Goal: Transaction & Acquisition: Purchase product/service

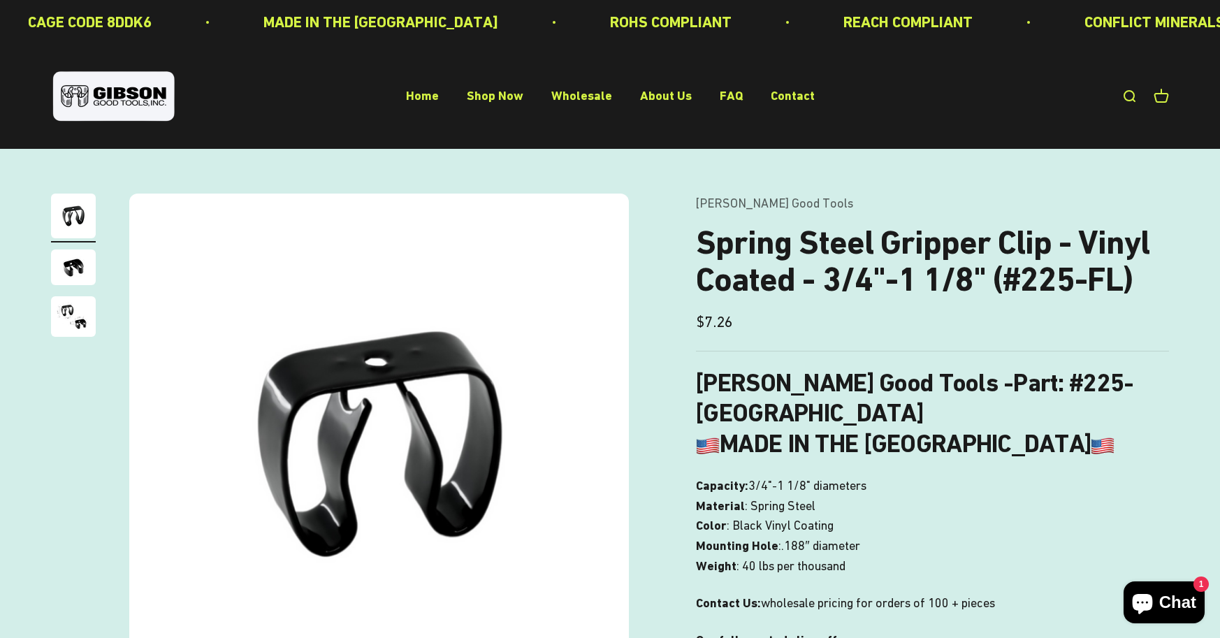
click at [527, 414] on img at bounding box center [379, 444] width 500 height 500
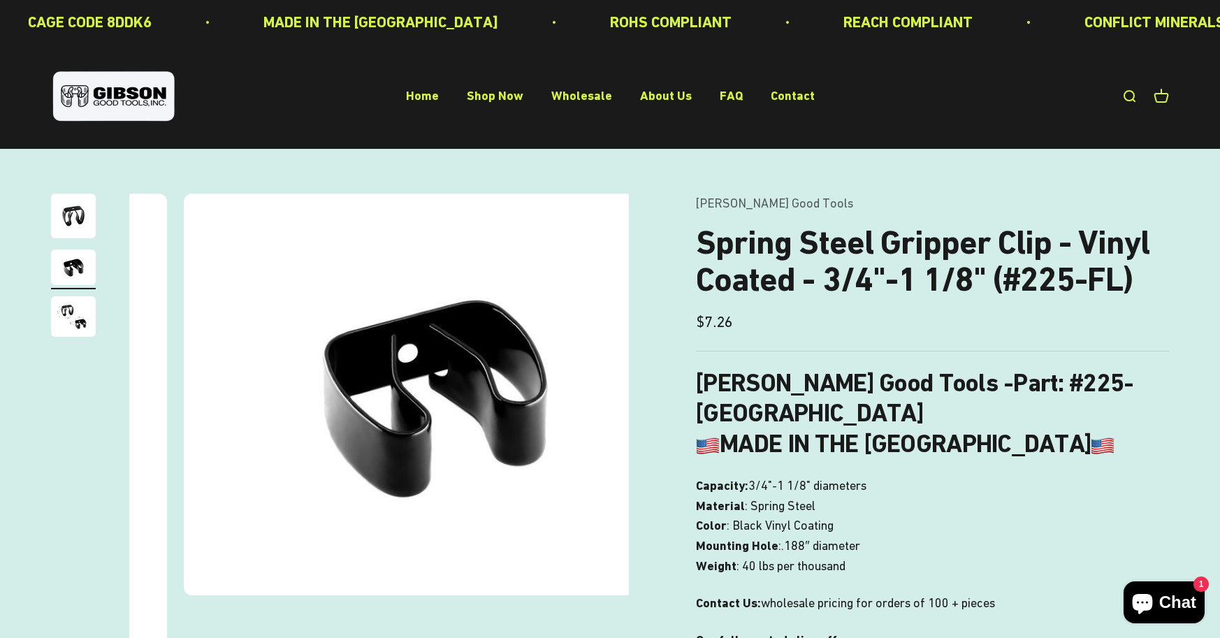
scroll to position [0, 516]
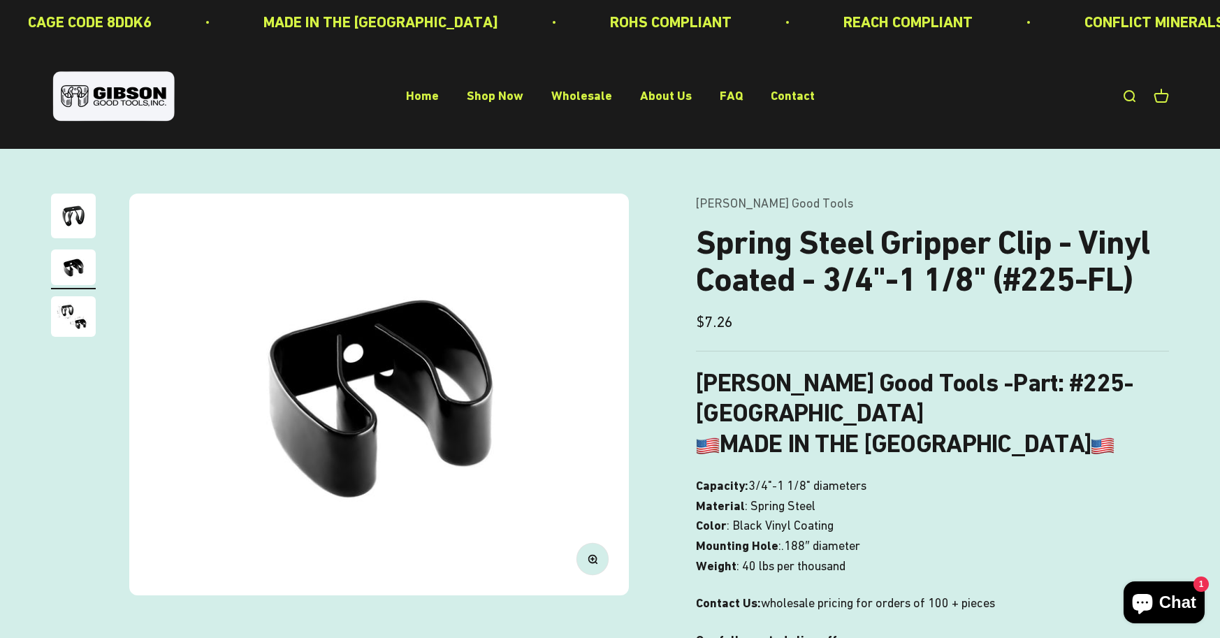
click at [579, 418] on img at bounding box center [379, 395] width 500 height 402
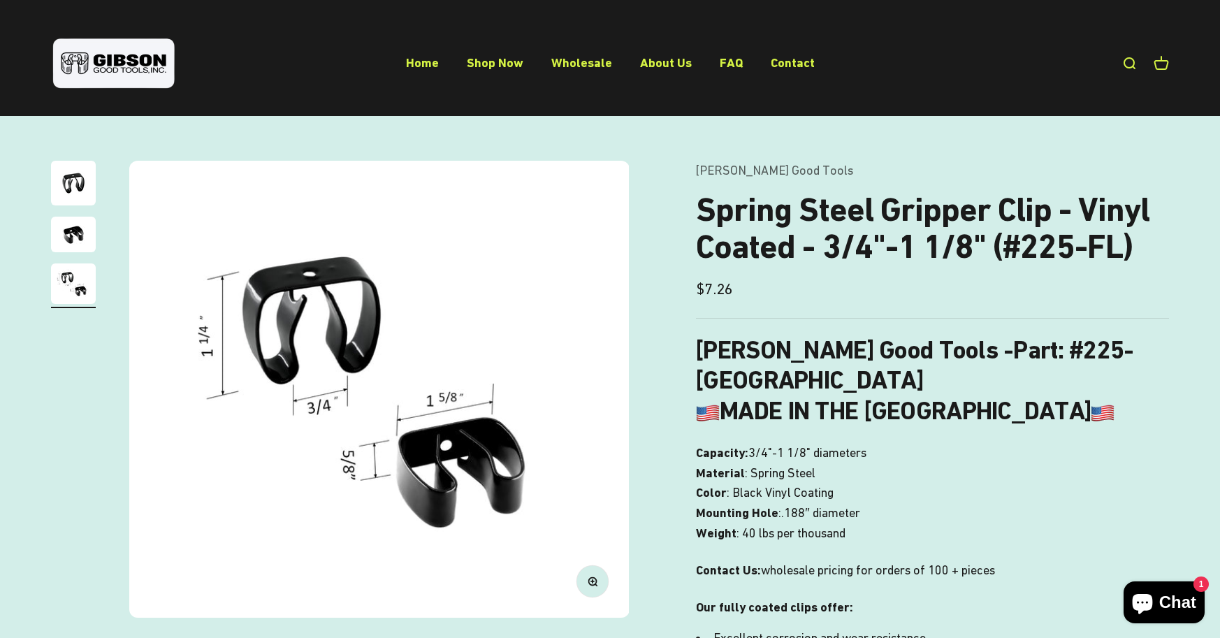
scroll to position [0, 0]
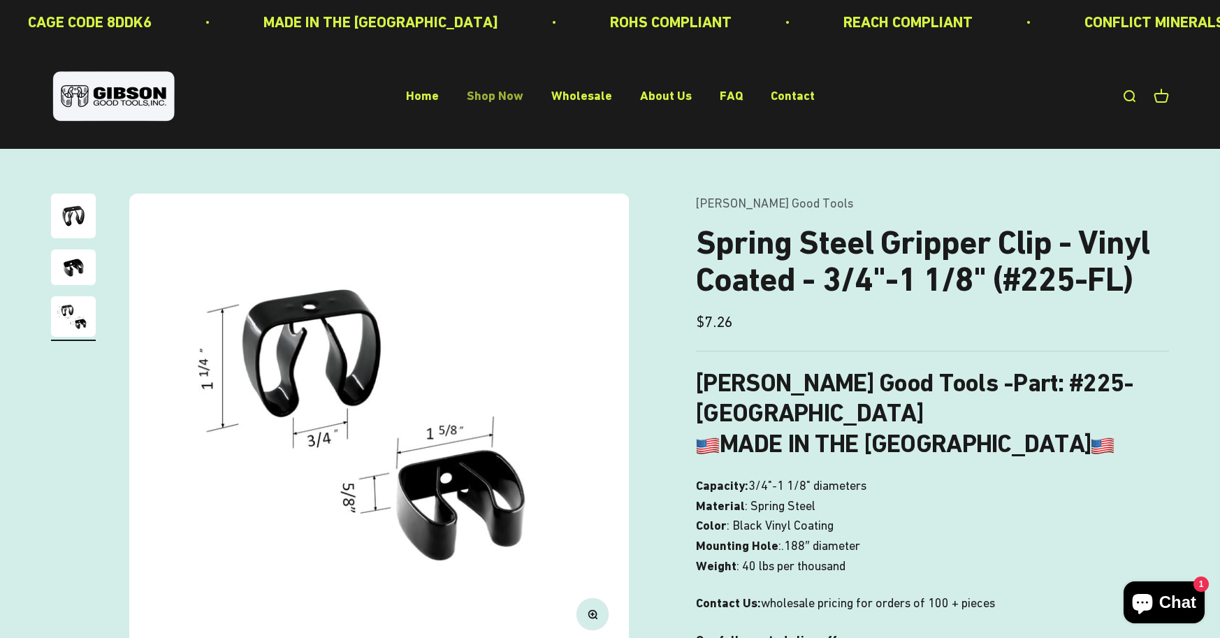
click at [487, 92] on link "Shop Now" at bounding box center [495, 96] width 57 height 15
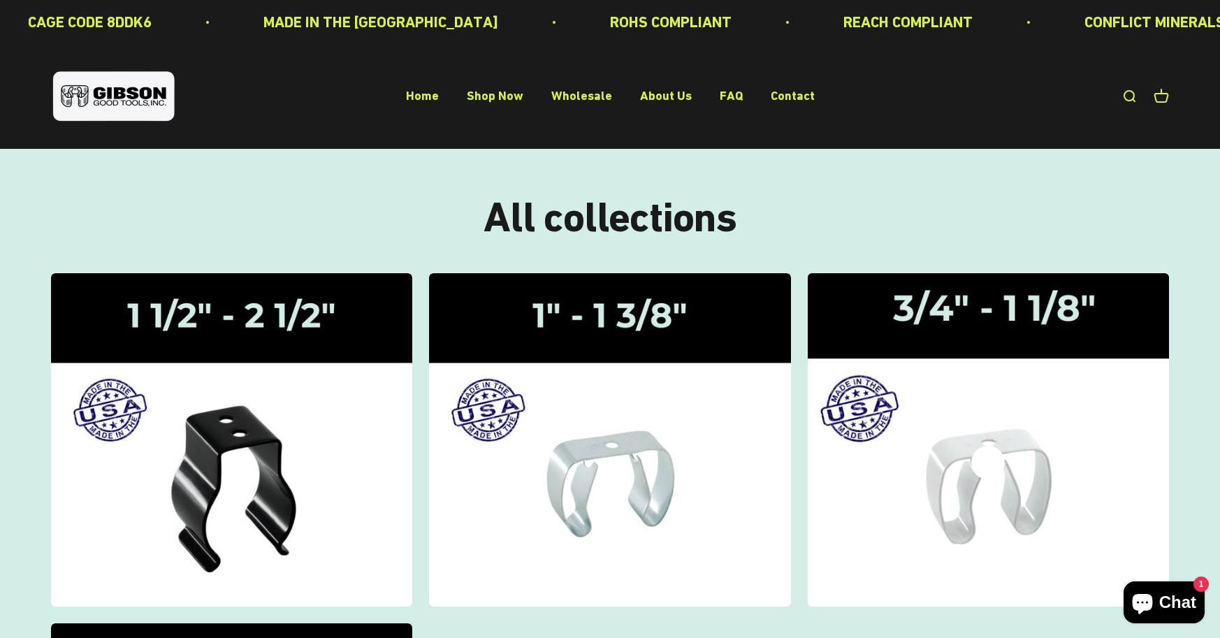
click at [945, 317] on img at bounding box center [988, 440] width 383 height 354
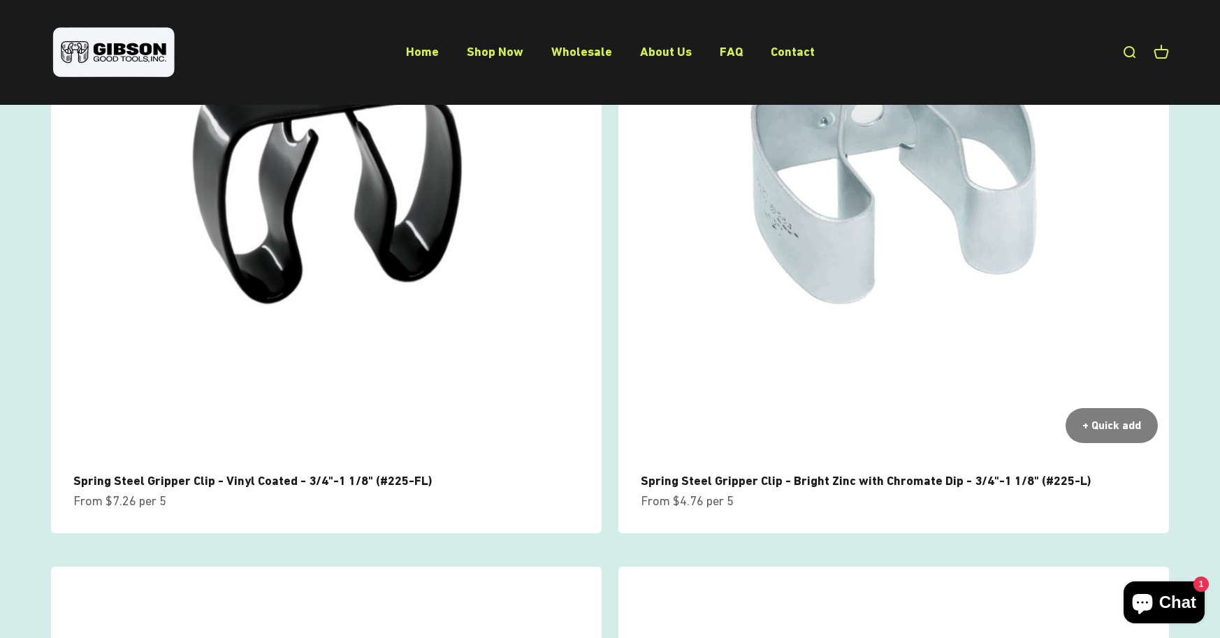
scroll to position [280, 0]
click at [882, 248] on img at bounding box center [893, 178] width 551 height 551
